Goal: Task Accomplishment & Management: Use online tool/utility

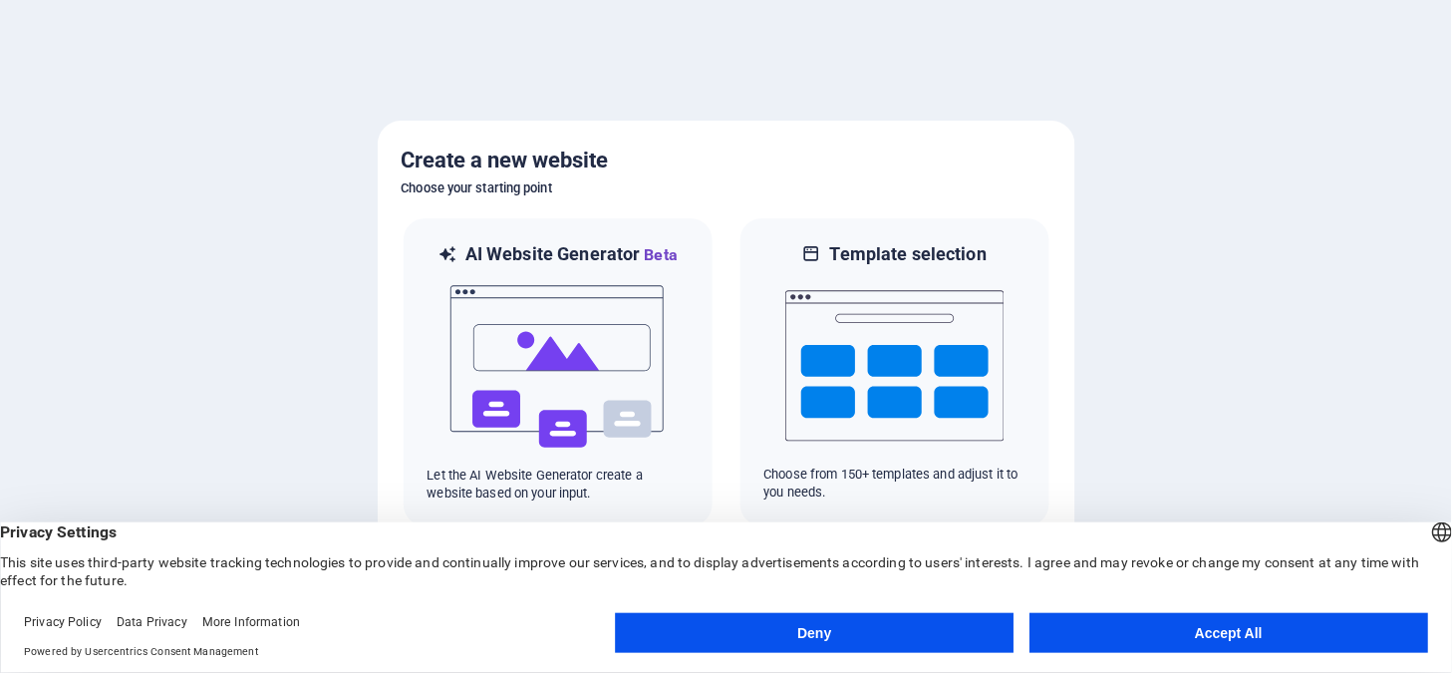
click at [1057, 634] on button "Accept All" at bounding box center [1229, 633] width 399 height 40
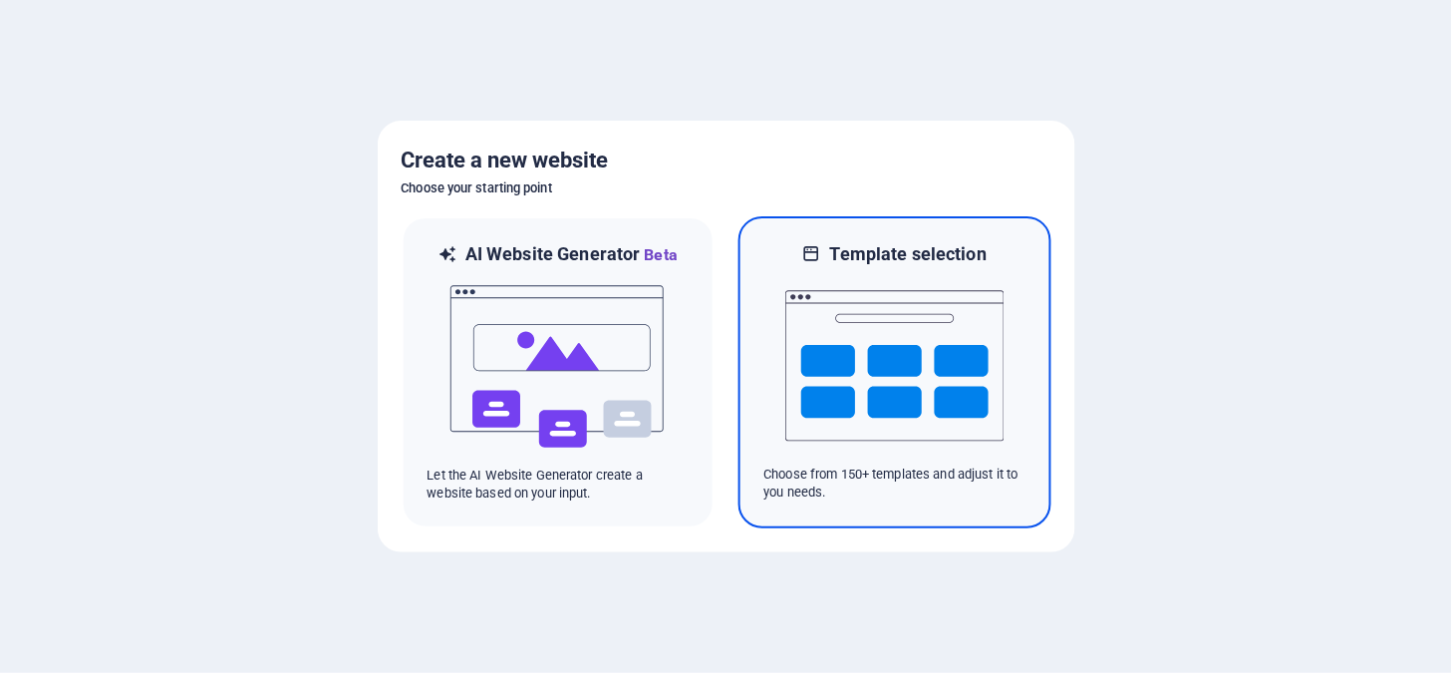
click at [917, 366] on img at bounding box center [895, 365] width 219 height 199
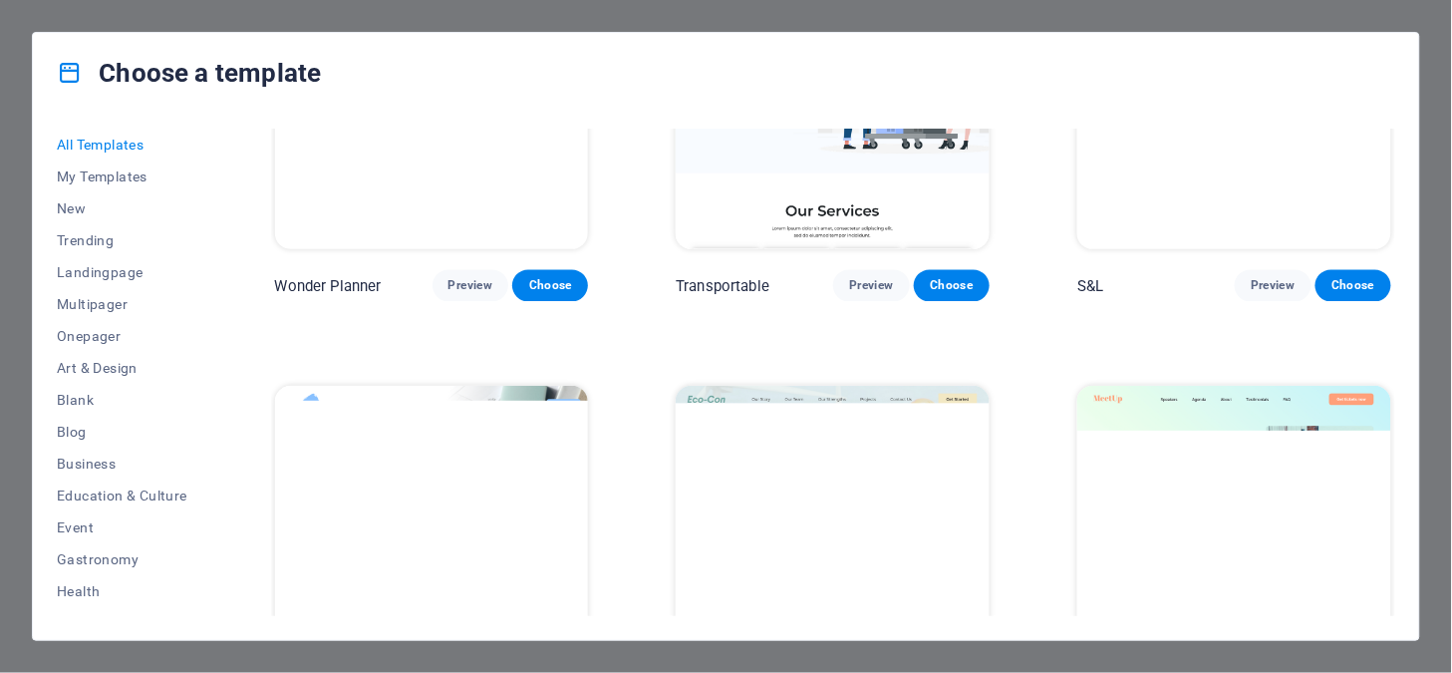
scroll to position [1108, 0]
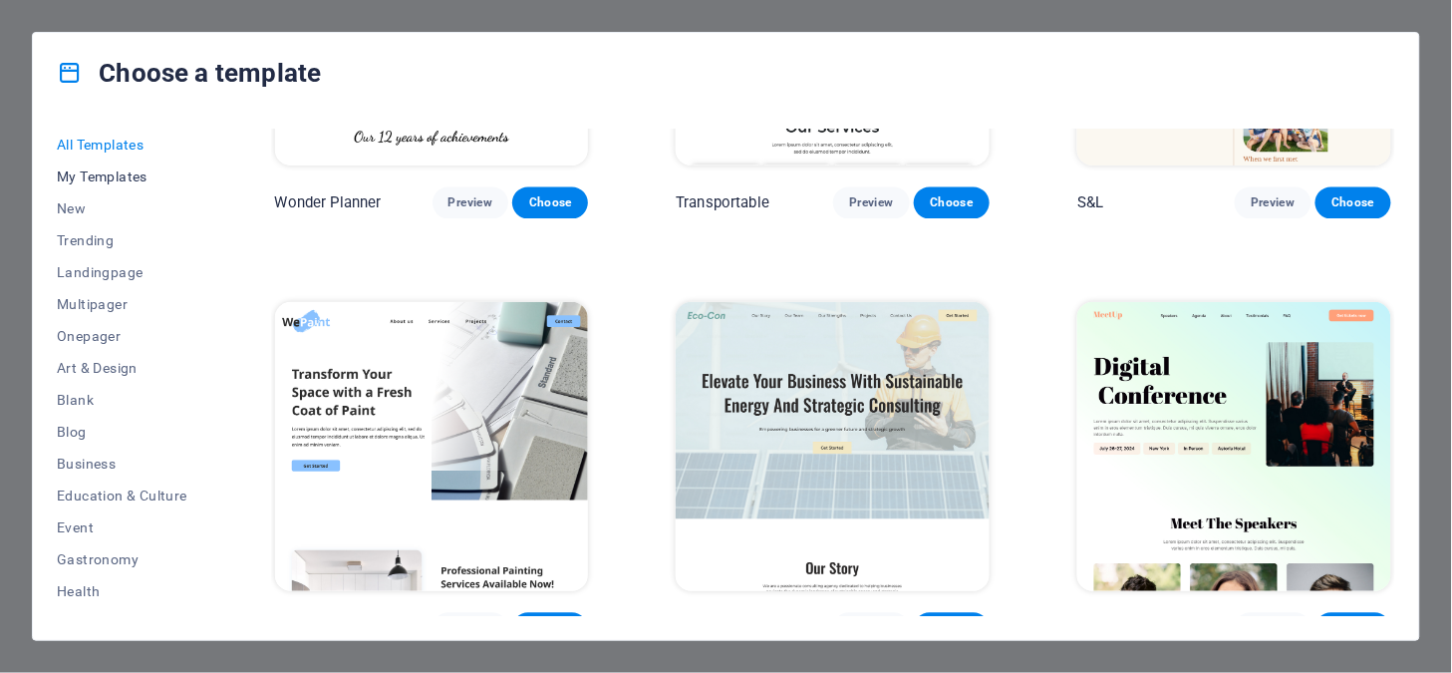
click at [128, 172] on span "My Templates" at bounding box center [122, 176] width 131 height 16
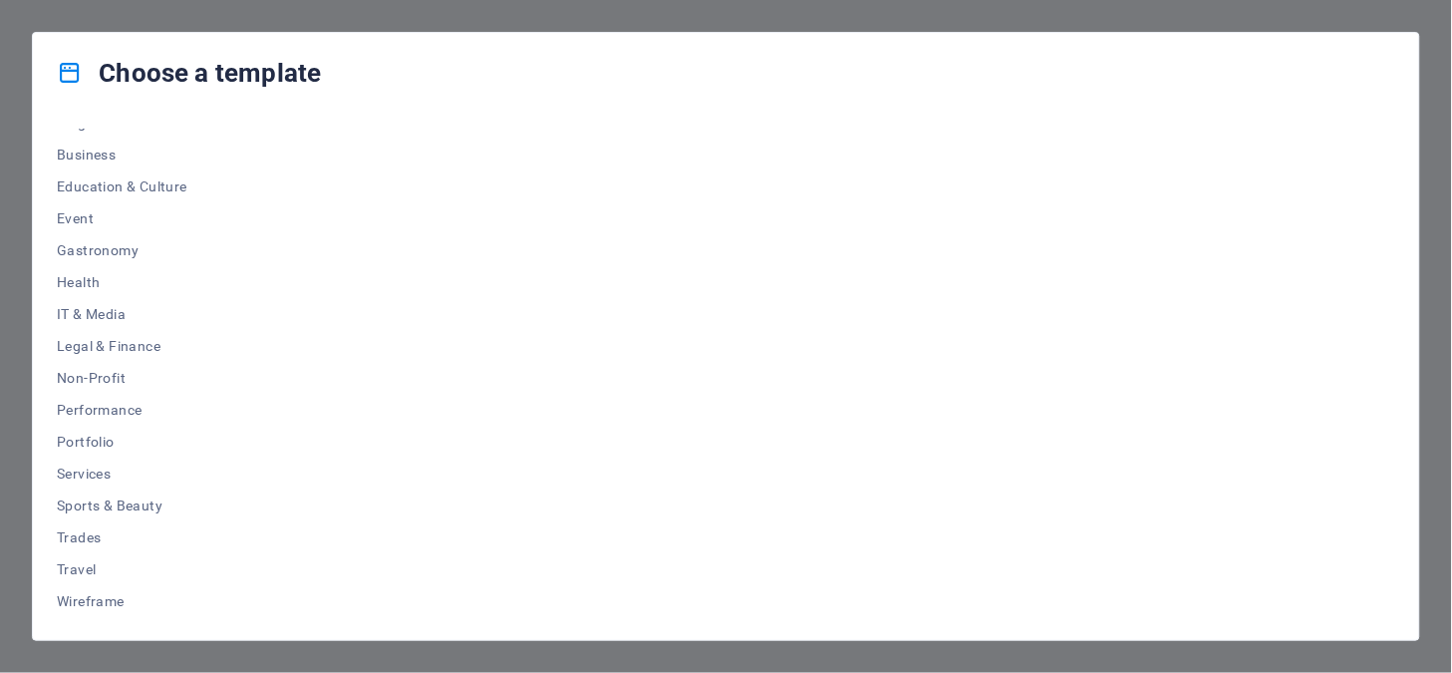
scroll to position [0, 0]
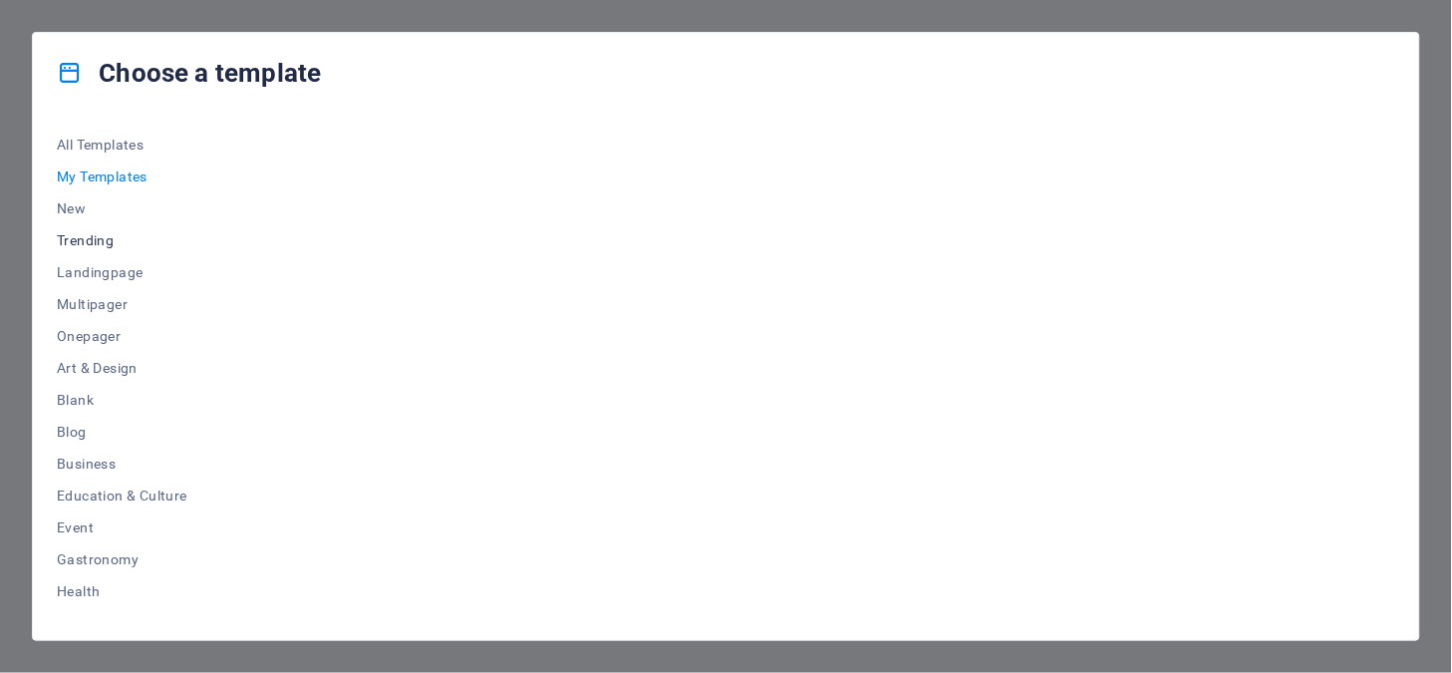
click at [102, 243] on span "Trending" at bounding box center [122, 240] width 131 height 16
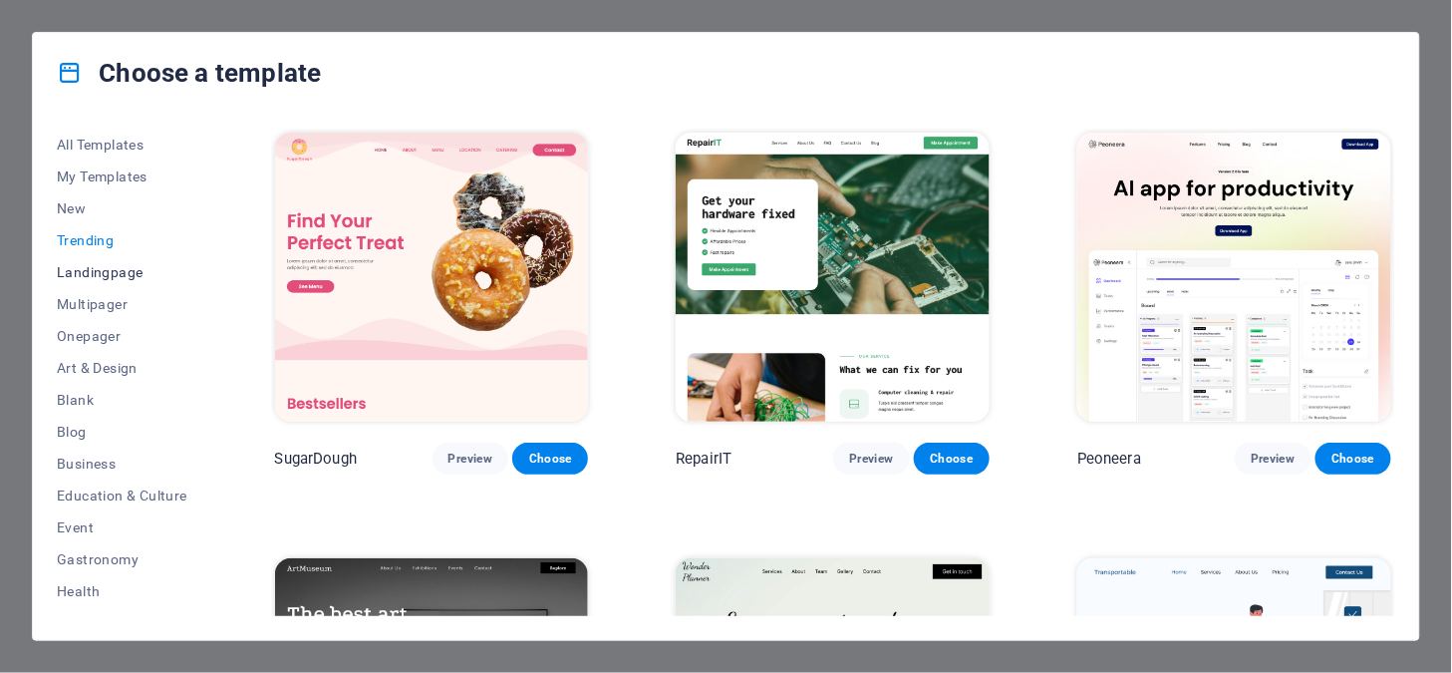
click at [102, 269] on span "Landingpage" at bounding box center [122, 272] width 131 height 16
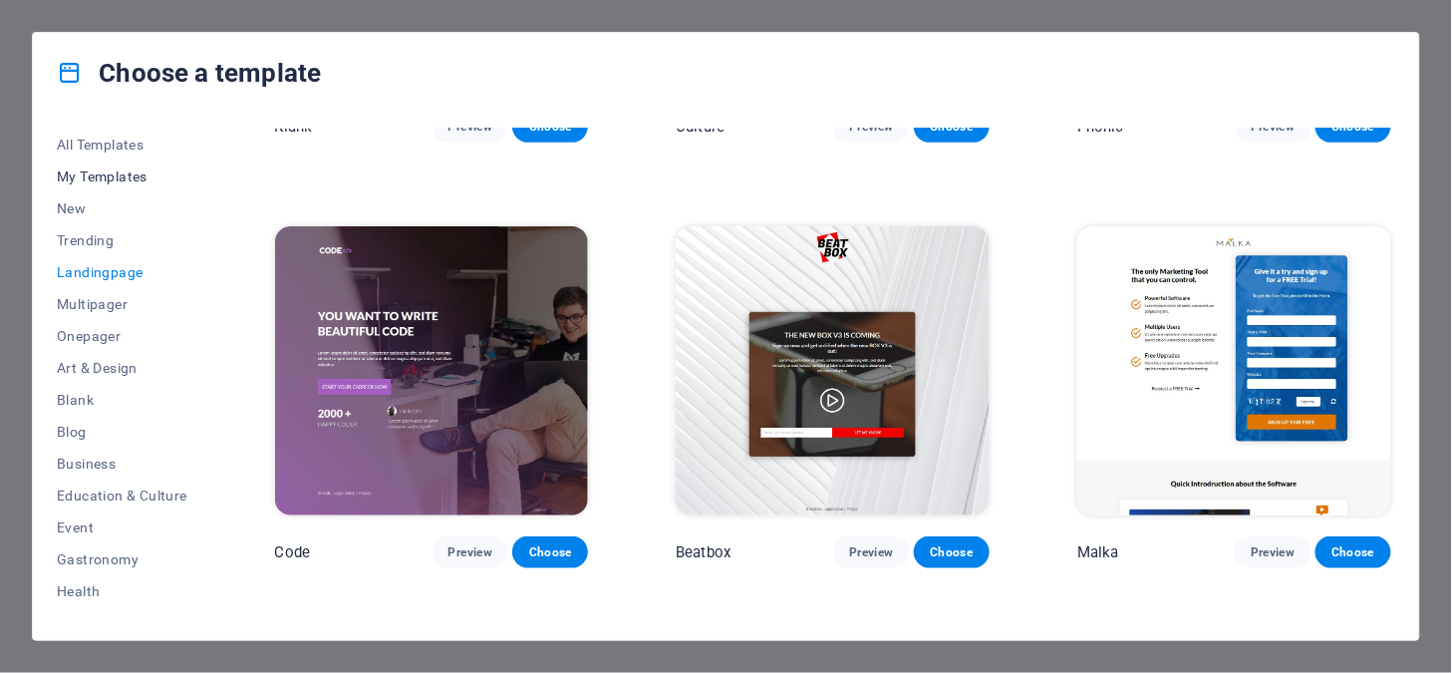
click at [123, 182] on span "My Templates" at bounding box center [122, 176] width 131 height 16
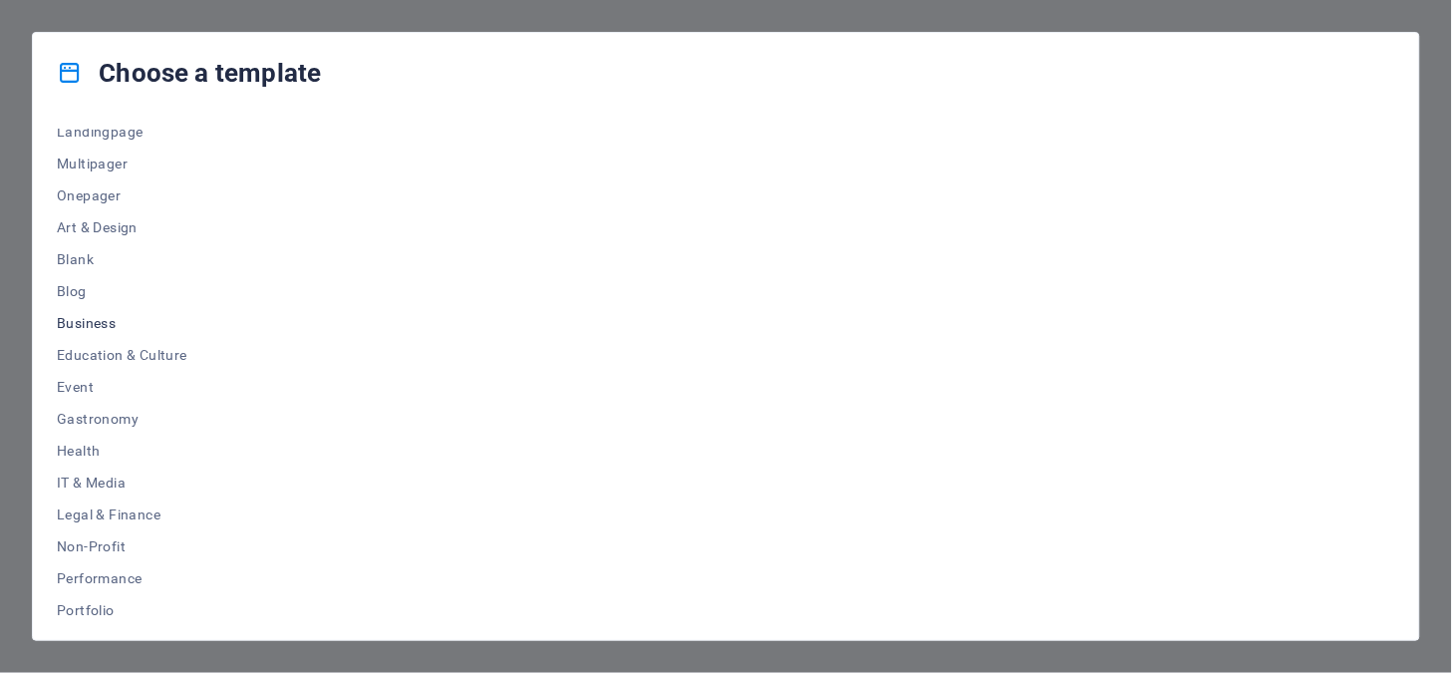
scroll to position [309, 0]
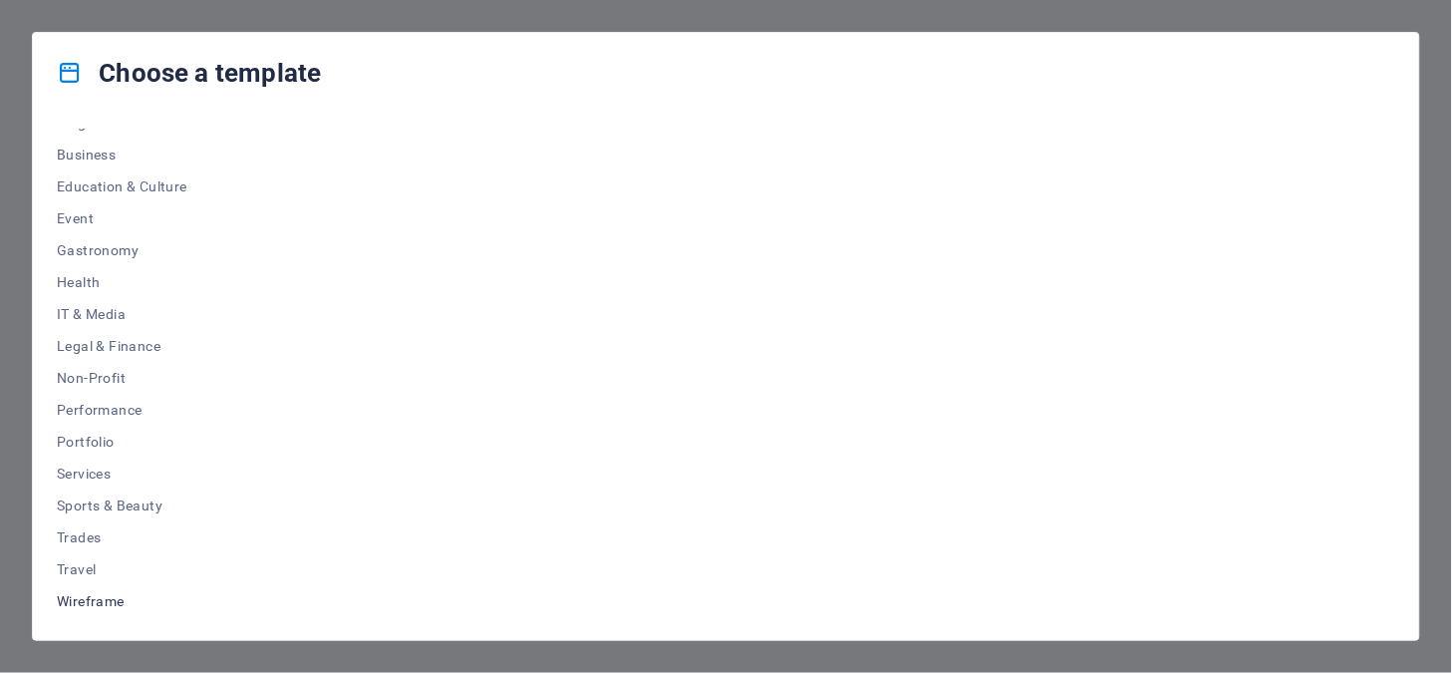
click at [112, 600] on span "Wireframe" at bounding box center [122, 601] width 131 height 16
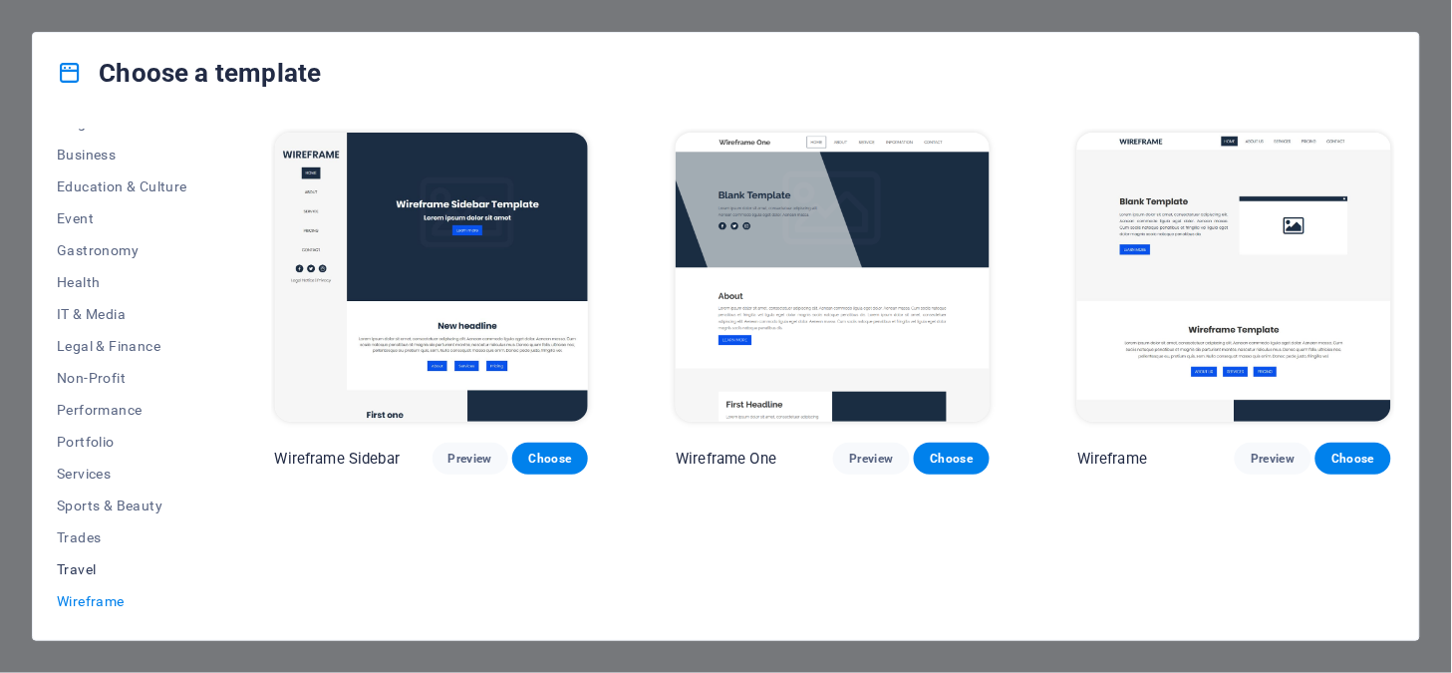
click at [111, 573] on span "Travel" at bounding box center [122, 569] width 131 height 16
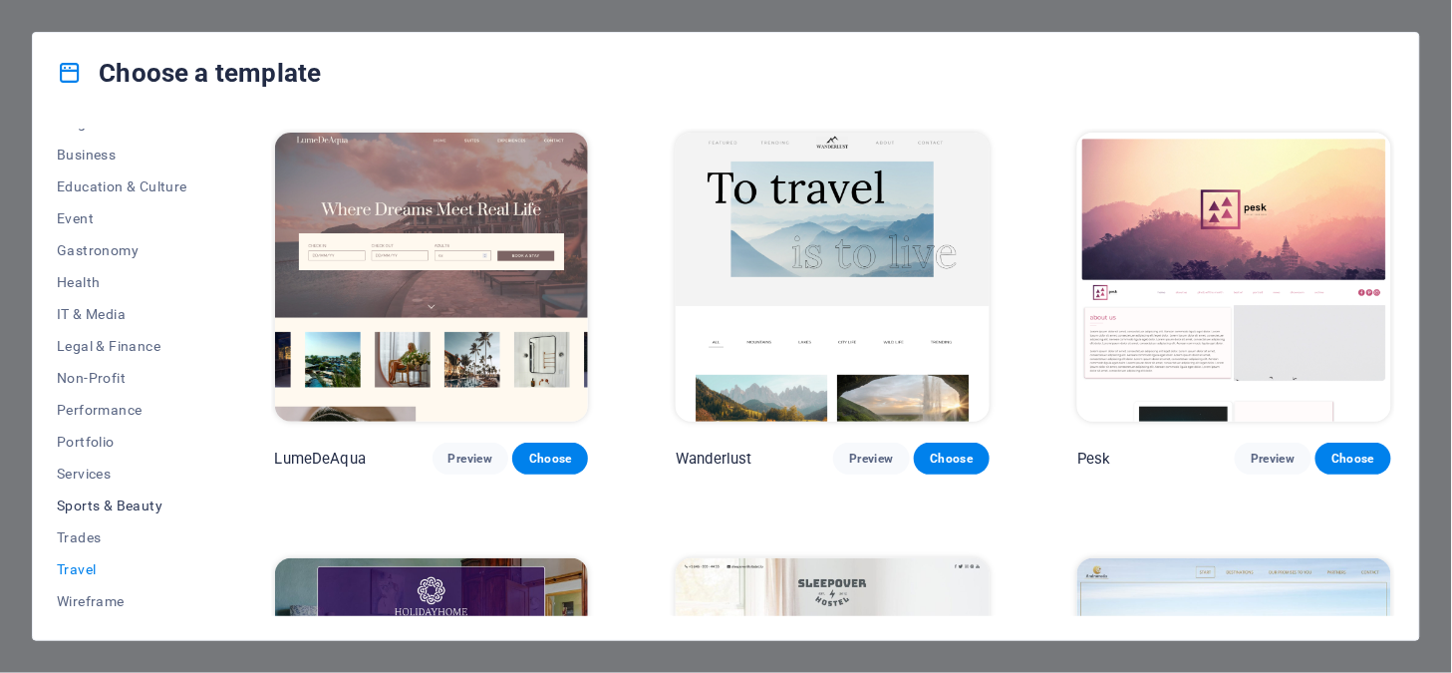
click at [145, 493] on button "Sports & Beauty" at bounding box center [122, 505] width 131 height 32
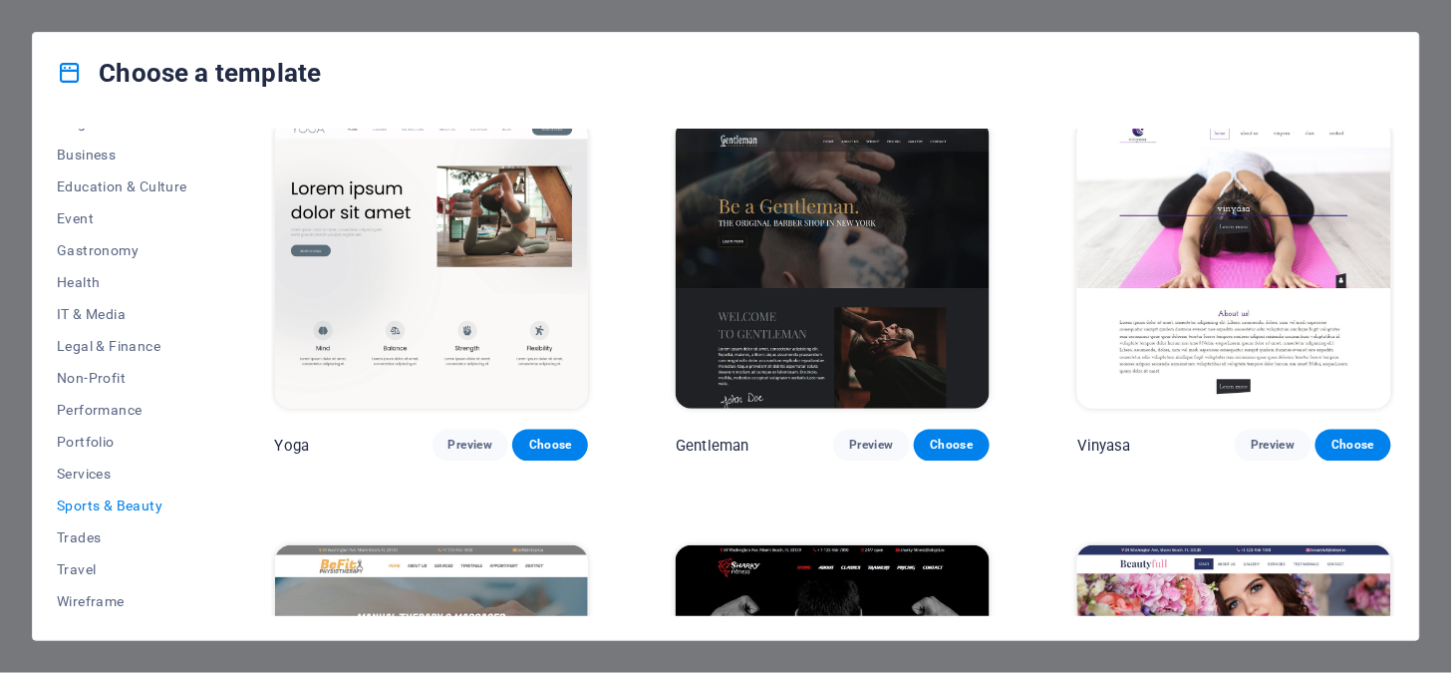
scroll to position [997, 0]
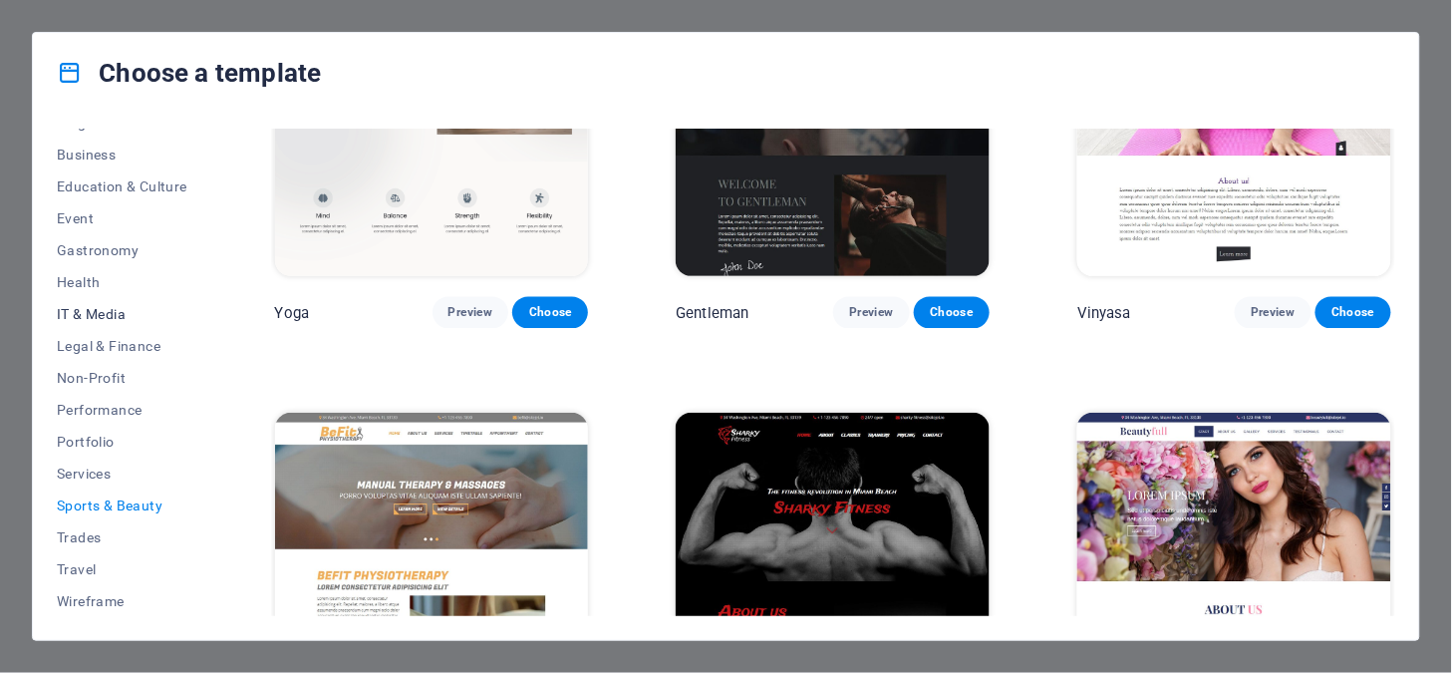
click at [123, 315] on span "IT & Media" at bounding box center [122, 314] width 131 height 16
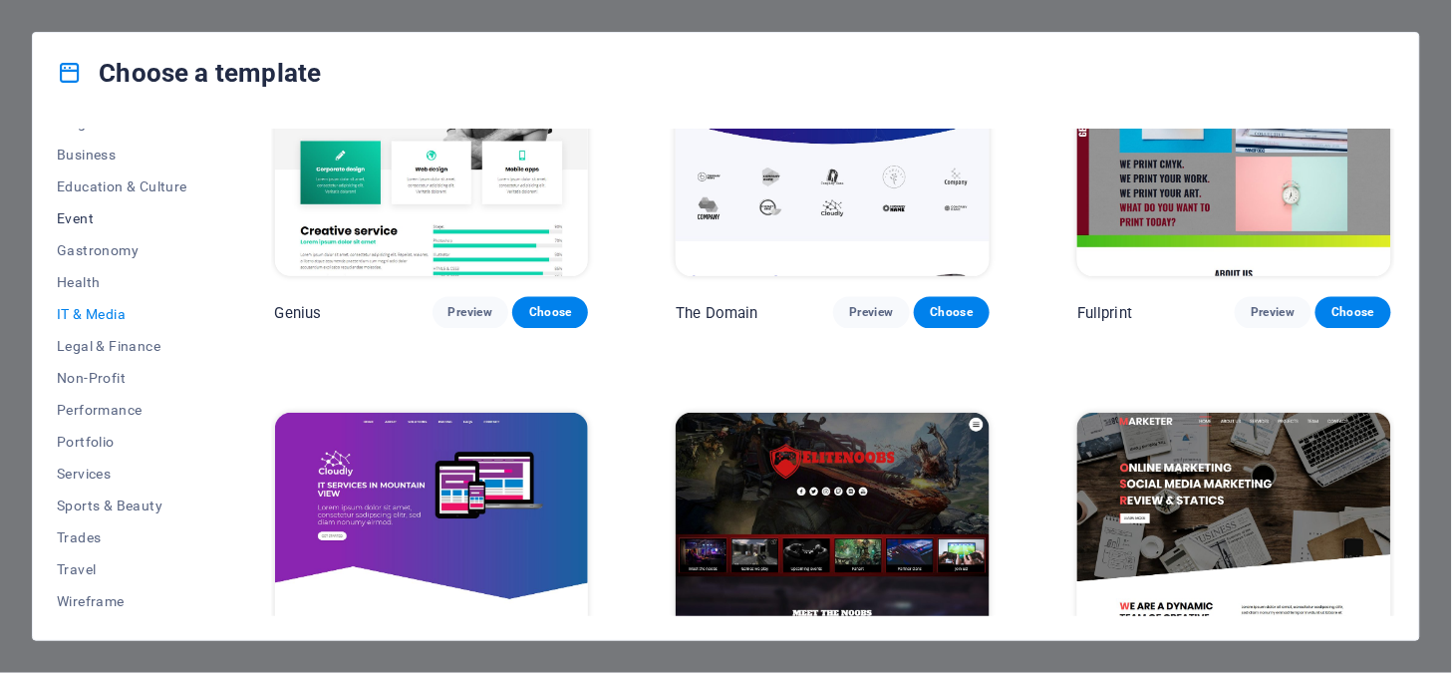
click at [134, 221] on span "Event" at bounding box center [122, 218] width 131 height 16
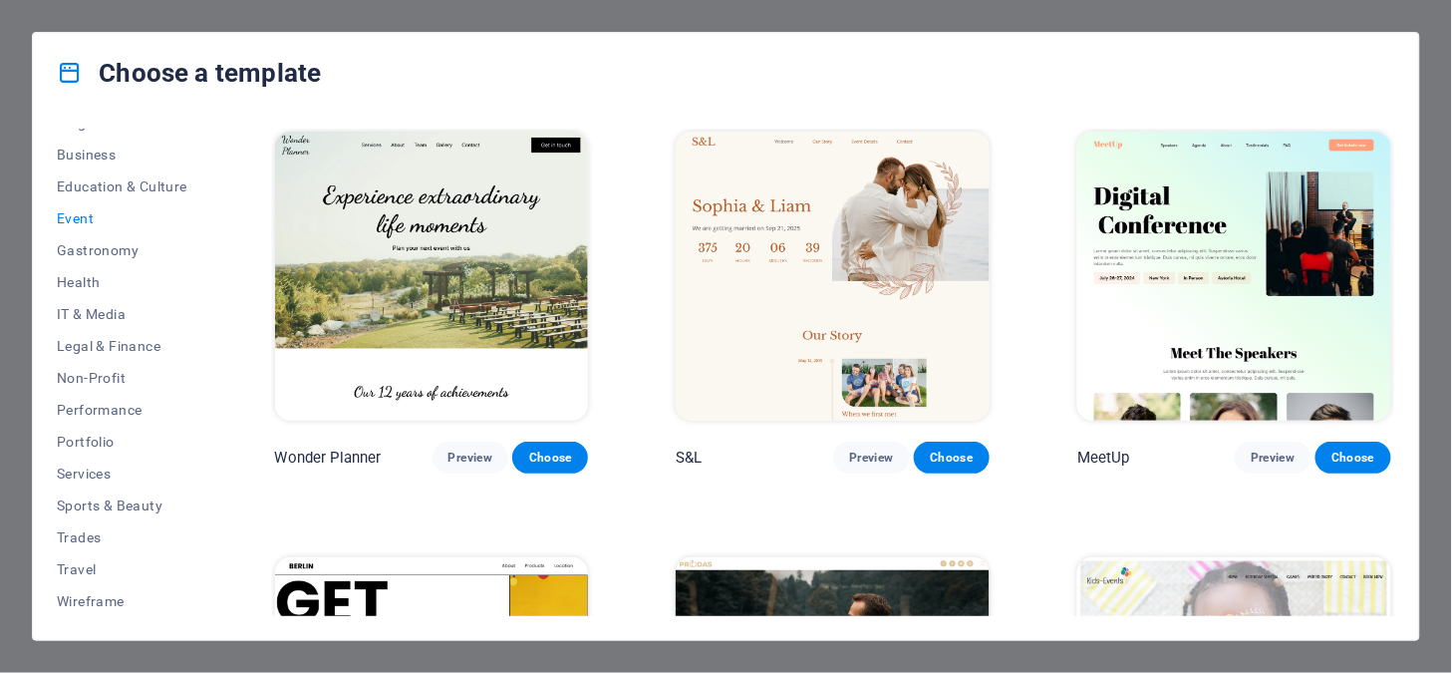
scroll to position [0, 0]
click at [953, 451] on span "Choose" at bounding box center [952, 459] width 44 height 16
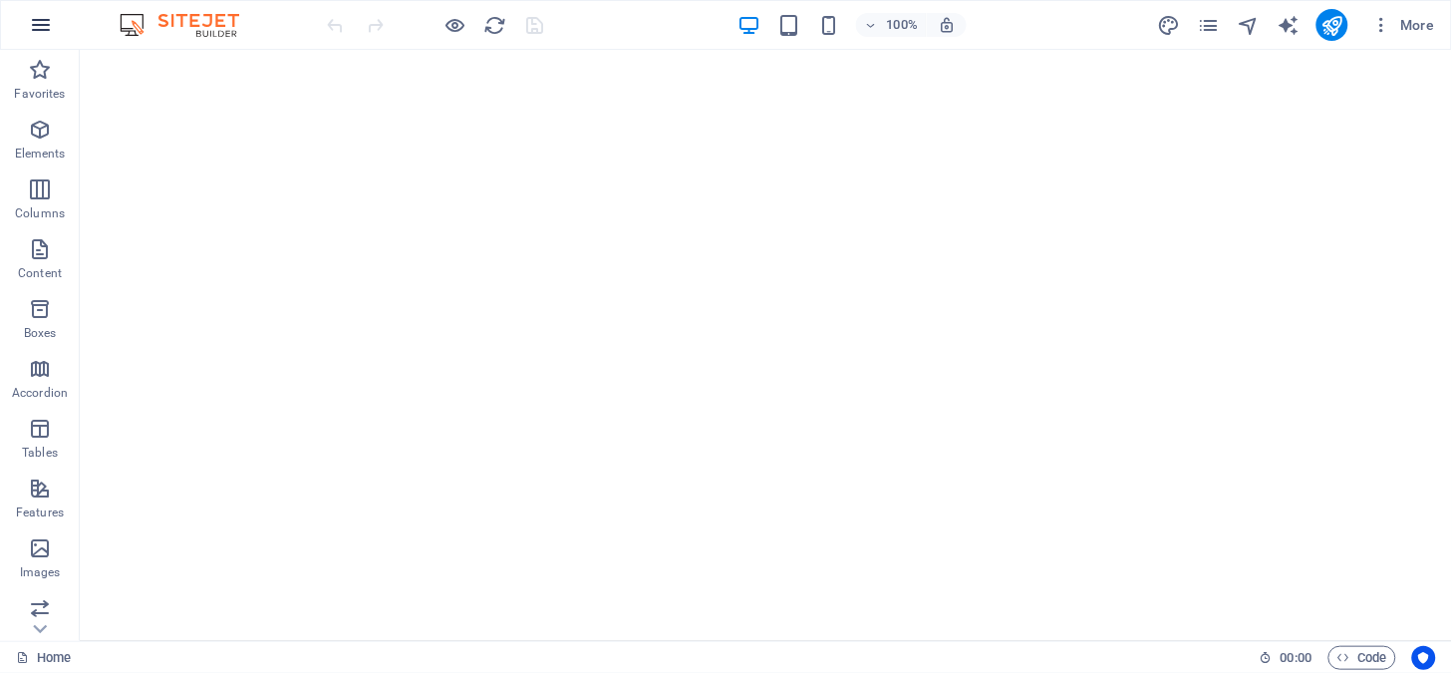
click at [45, 14] on icon "button" at bounding box center [41, 25] width 24 height 24
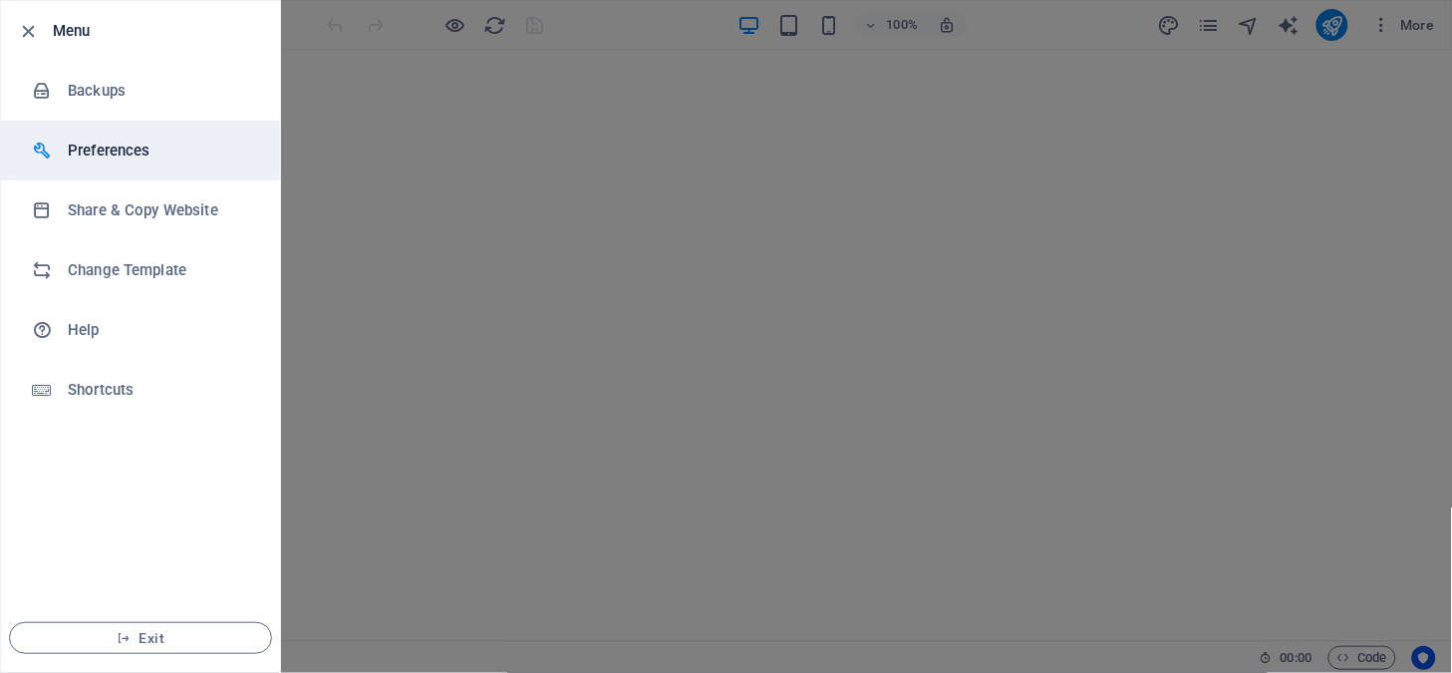
click at [94, 137] on li "Preferences" at bounding box center [140, 151] width 279 height 60
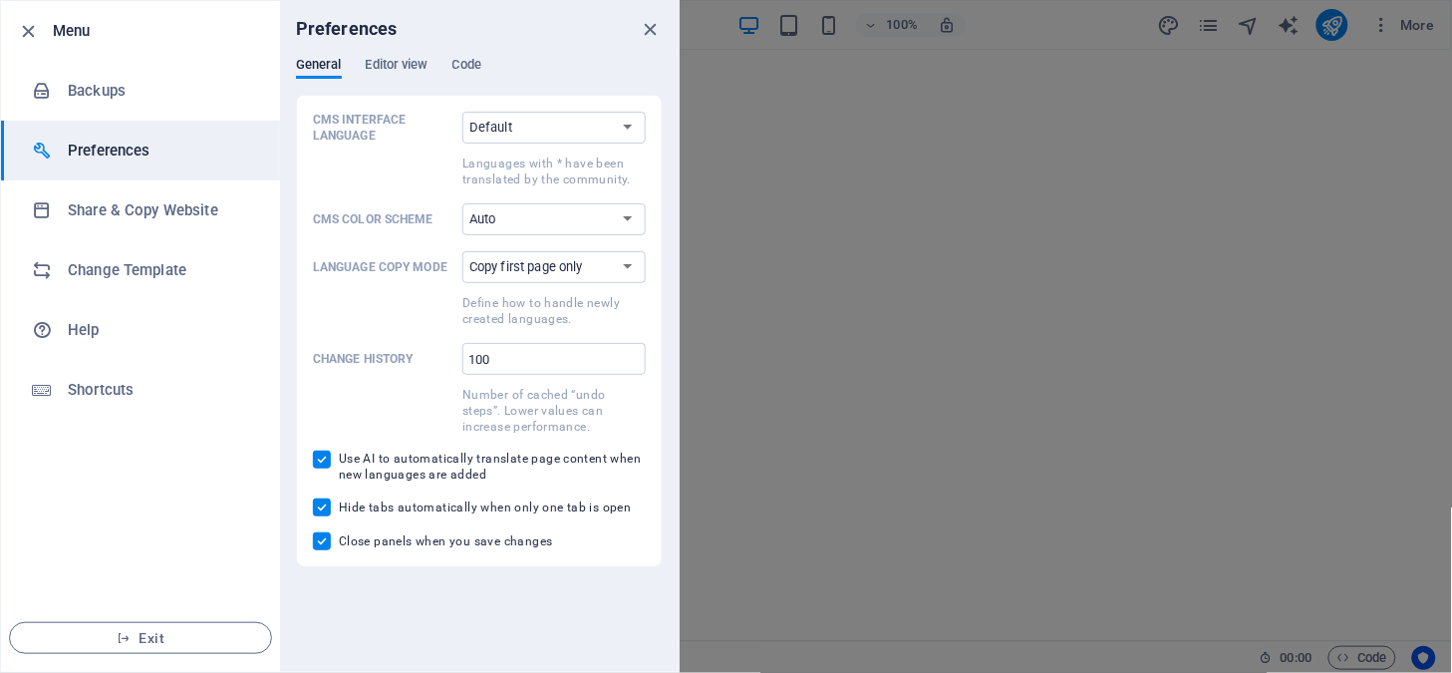
click at [94, 137] on li "Preferences" at bounding box center [140, 151] width 279 height 60
click at [81, 28] on h6 "Menu" at bounding box center [158, 31] width 211 height 24
